Goal: Transaction & Acquisition: Book appointment/travel/reservation

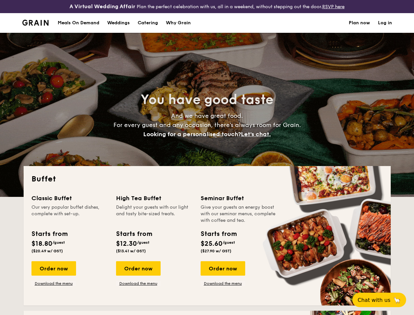
select select
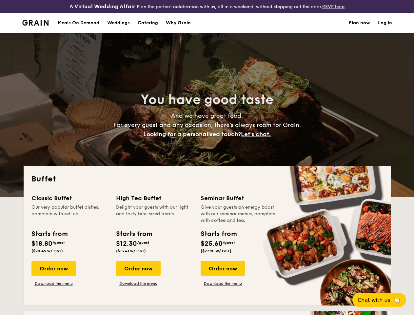
click at [207, 157] on div "You have good taste And we have great food. For every guest and any occasion, t…" at bounding box center [207, 115] width 367 height 164
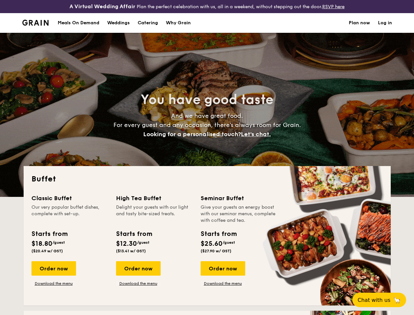
click at [385, 29] on link "Log in" at bounding box center [385, 23] width 14 height 20
click at [258, 138] on span "Let's chat." at bounding box center [256, 134] width 30 height 7
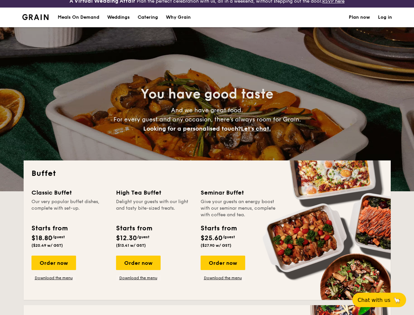
click at [53, 274] on div "Classic Buffet Our very popular buffet dishes, complete with set-up. Starts fro…" at bounding box center [207, 240] width 352 height 104
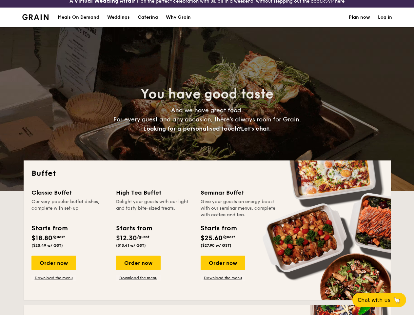
click at [383, 300] on span "Chat with us" at bounding box center [374, 300] width 33 height 6
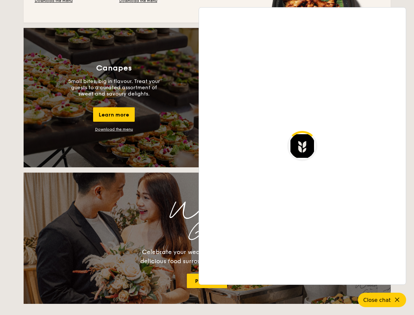
scroll to position [1145, 0]
